Goal: Task Accomplishment & Management: Use online tool/utility

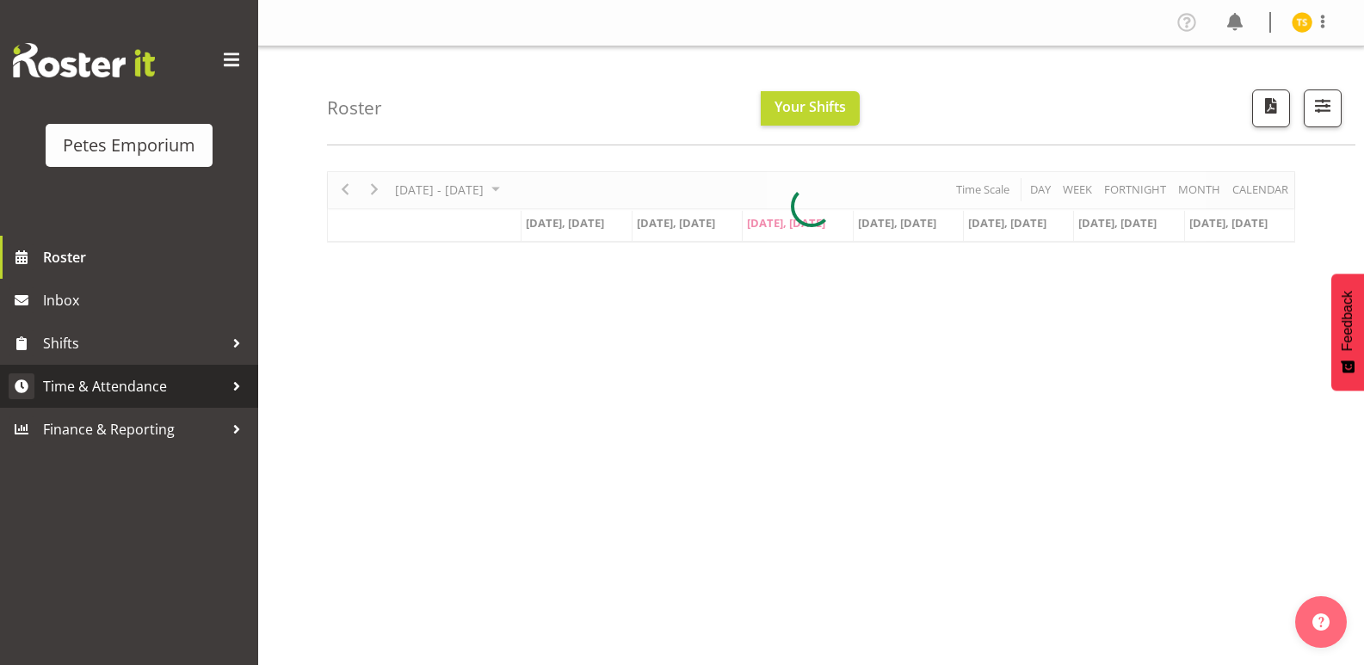
click at [145, 388] on span "Time & Attendance" at bounding box center [133, 386] width 181 height 26
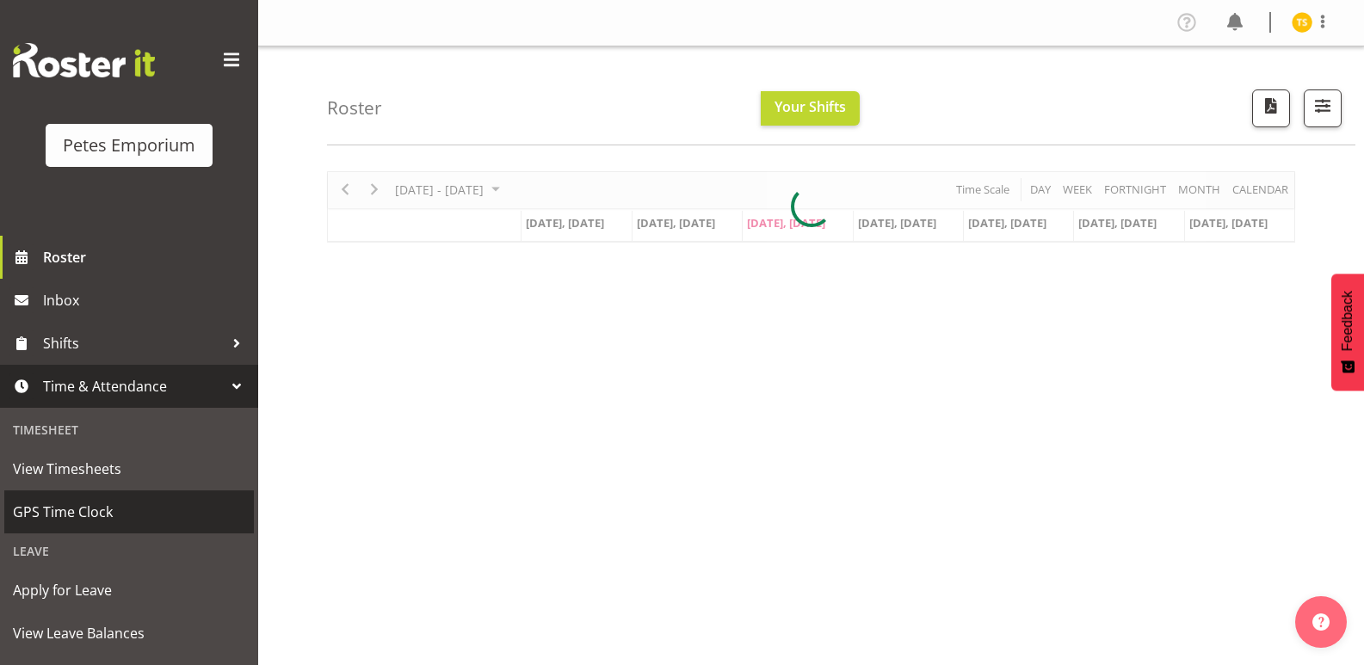
click at [82, 507] on span "GPS Time Clock" at bounding box center [129, 512] width 232 height 26
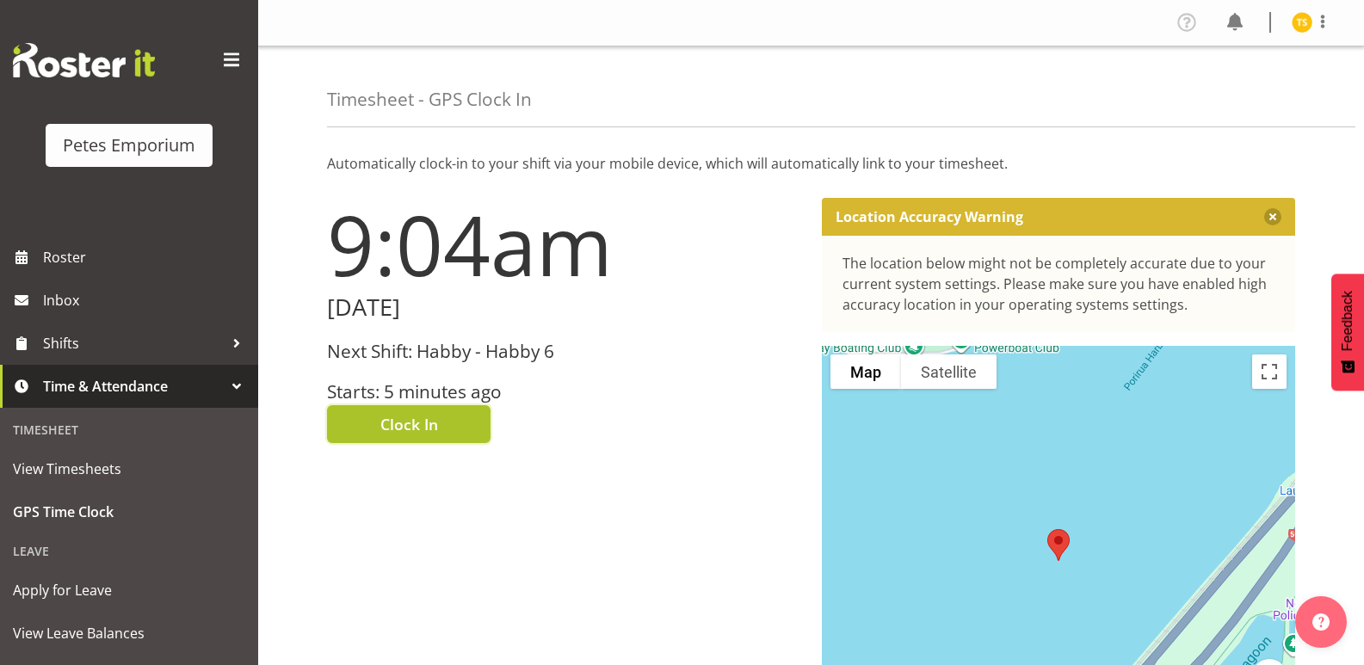
click at [406, 411] on button "Clock In" at bounding box center [408, 424] width 163 height 38
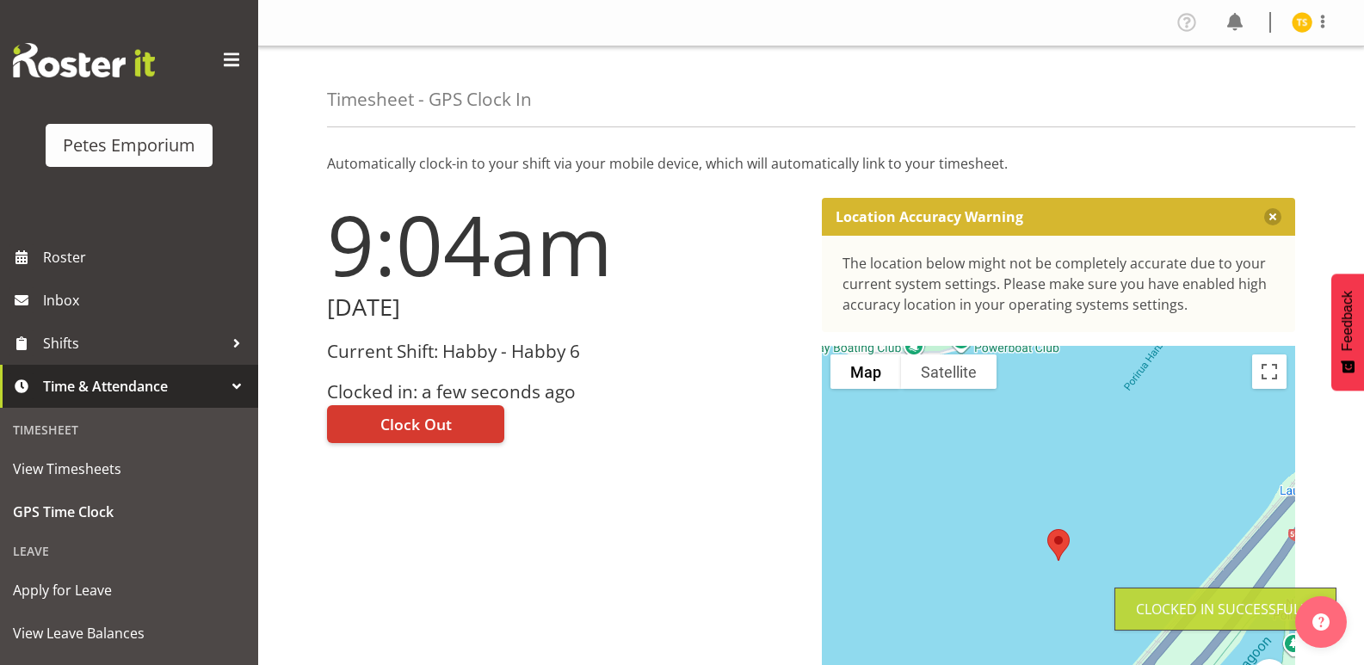
click at [1303, 15] on img at bounding box center [1302, 22] width 21 height 21
click at [1229, 92] on link "Log Out" at bounding box center [1250, 90] width 165 height 31
